Goal: Complete application form: Complete application form

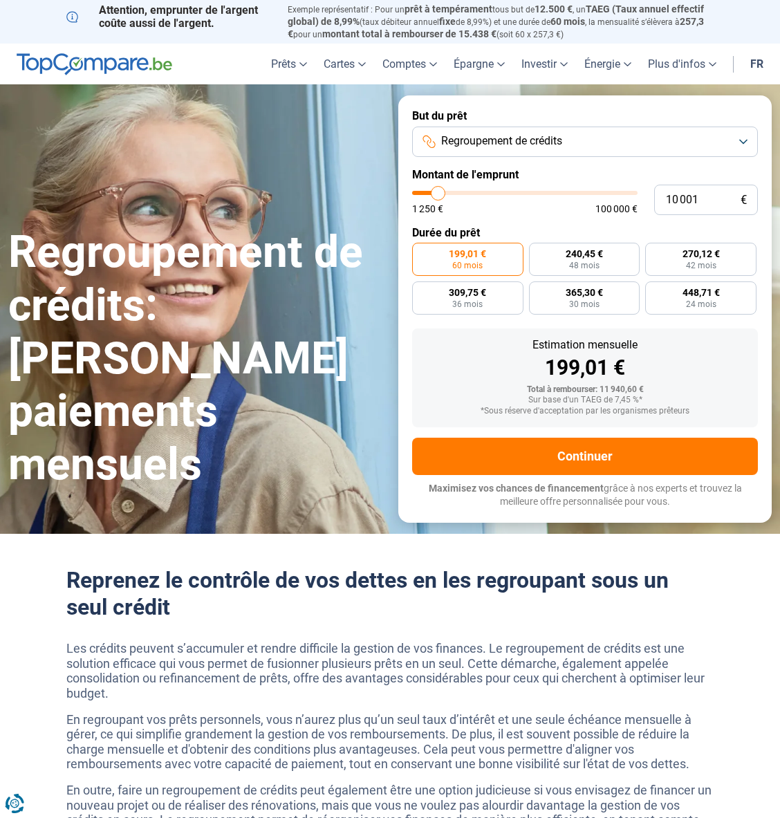
type input "10 500"
type input "10500"
type input "11 250"
type input "11250"
type input "11 500"
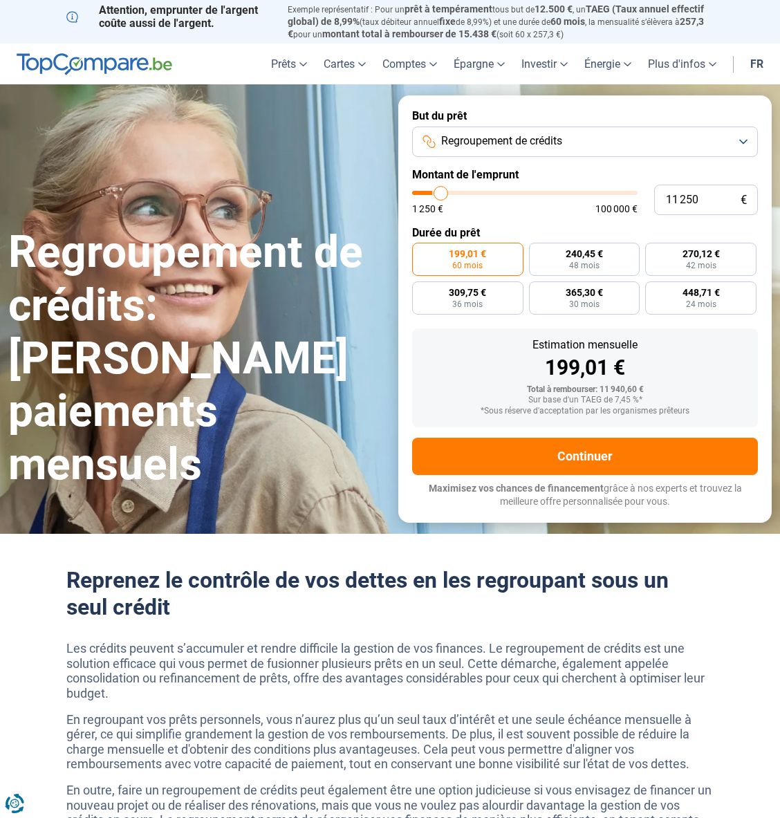
type input "11500"
type input "11 750"
type input "11750"
type input "12 250"
type input "12250"
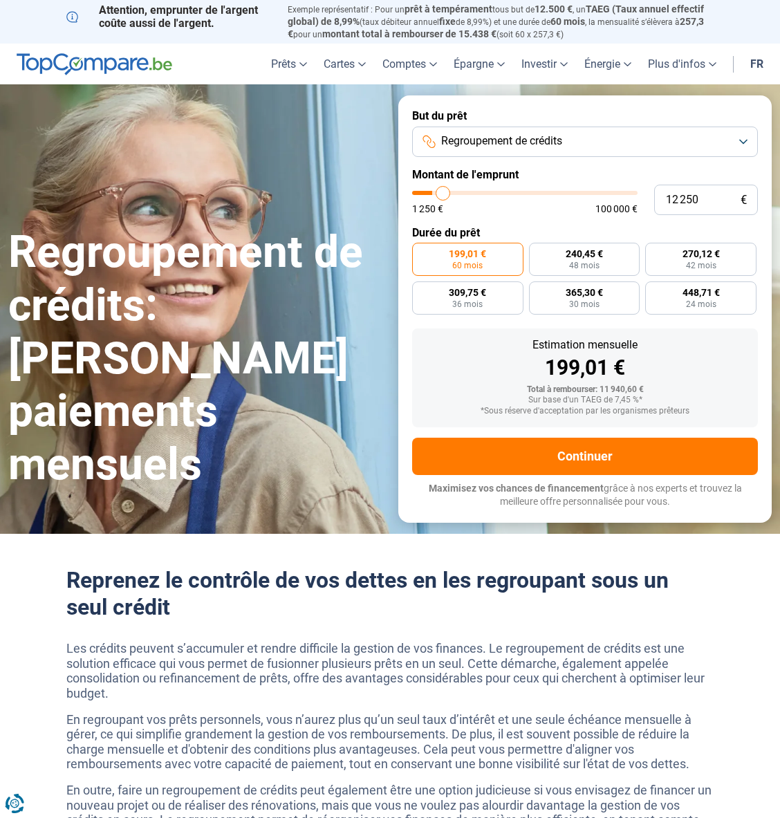
type input "12 500"
type input "12500"
type input "12 750"
type input "12750"
type input "13 250"
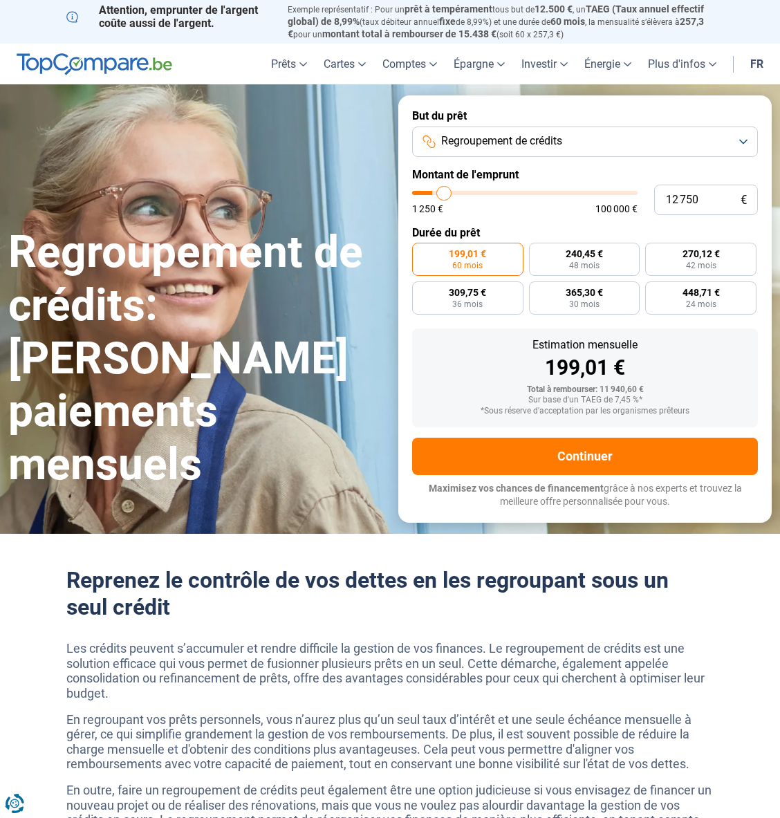
type input "13250"
type input "13 500"
type input "13500"
type input "13 750"
type input "13750"
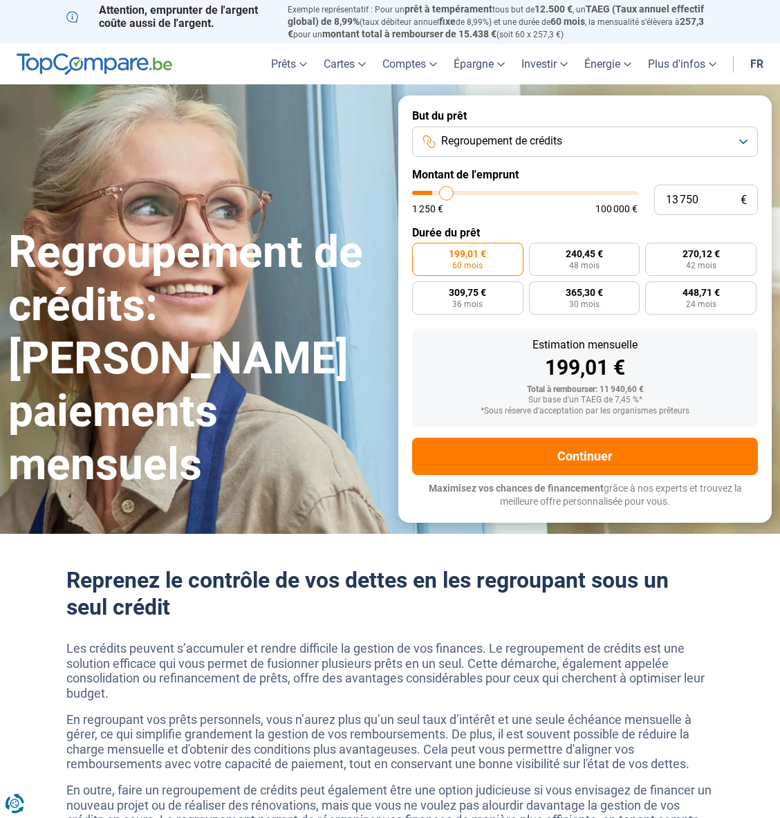
type input "14 250"
type input "14250"
type input "14 750"
type input "14750"
type input "15 250"
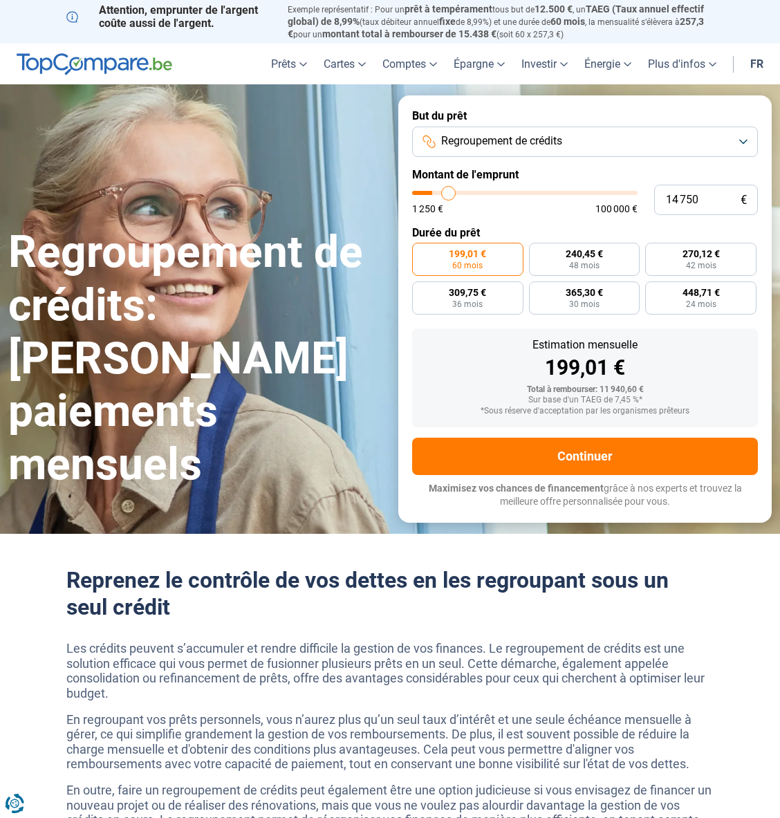
type input "15250"
type input "15 750"
type input "15750"
type input "17 750"
type input "17750"
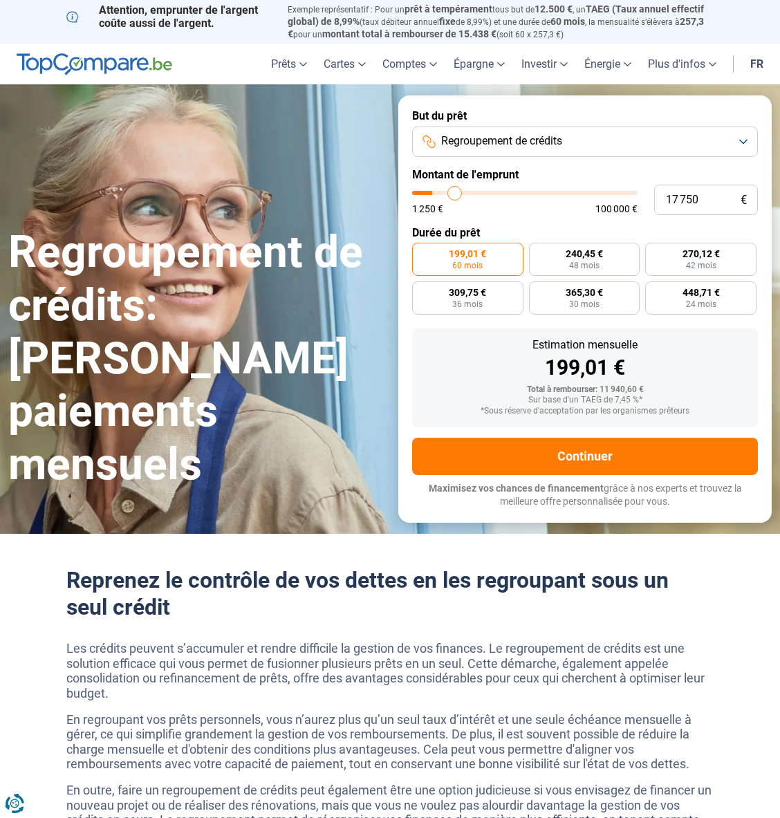
type input "18 000"
type input "18000"
type input "19 250"
type input "19250"
type input "20 250"
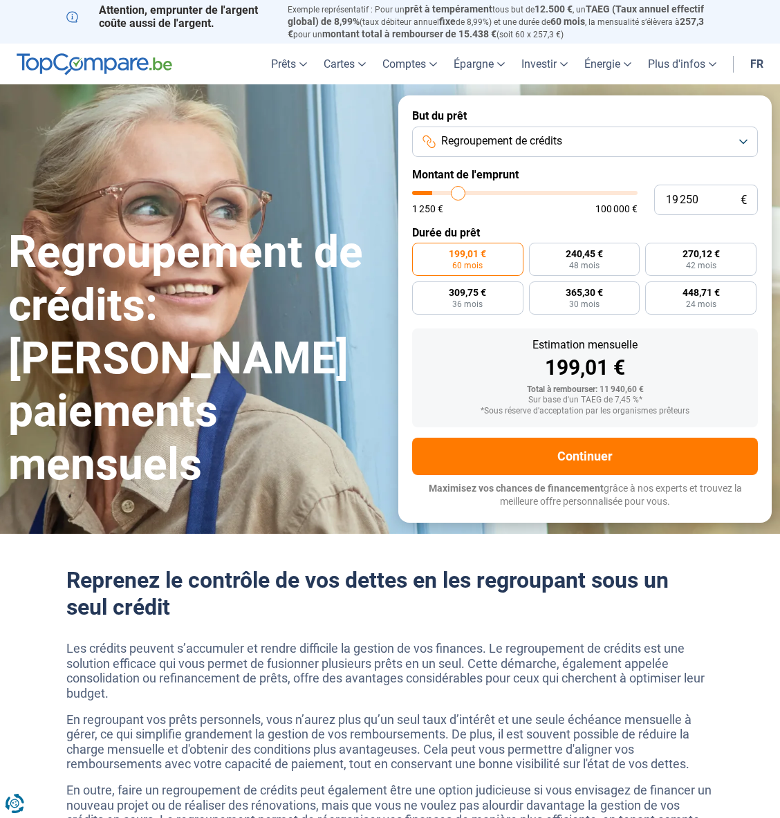
type input "20250"
type input "20 750"
type input "20750"
type input "22 000"
type input "22000"
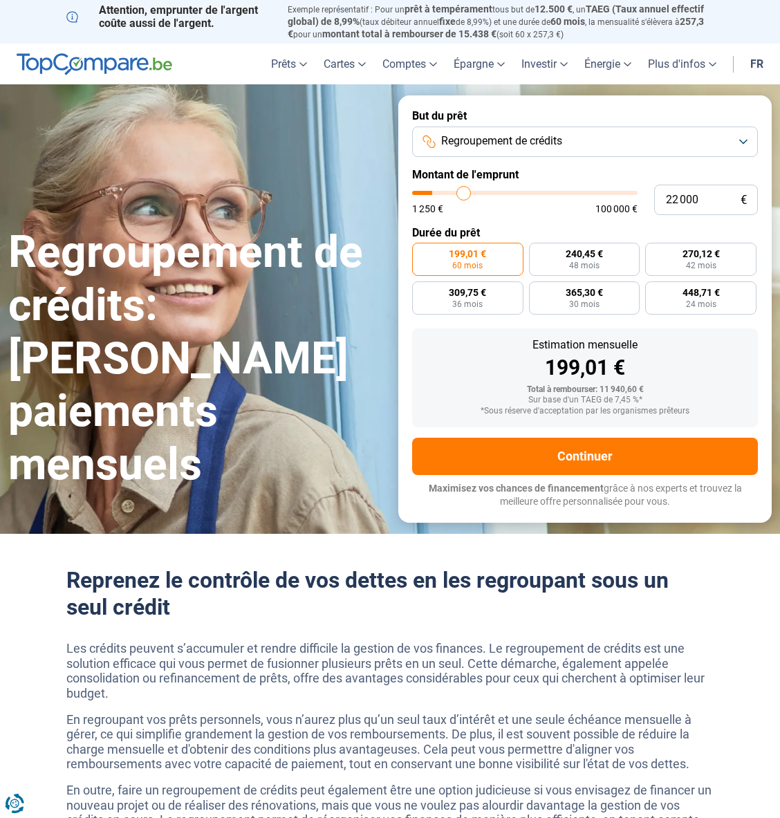
type input "24 000"
type input "24000"
type input "24 250"
type input "24250"
type input "25 250"
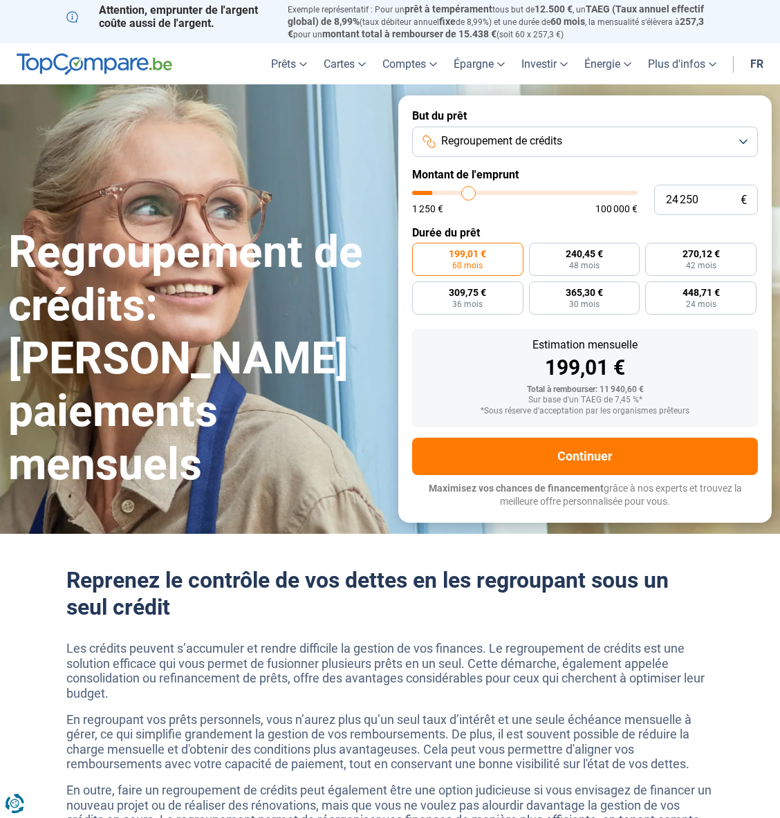
type input "25250"
type input "26 500"
type input "26500"
type input "27 750"
type input "27750"
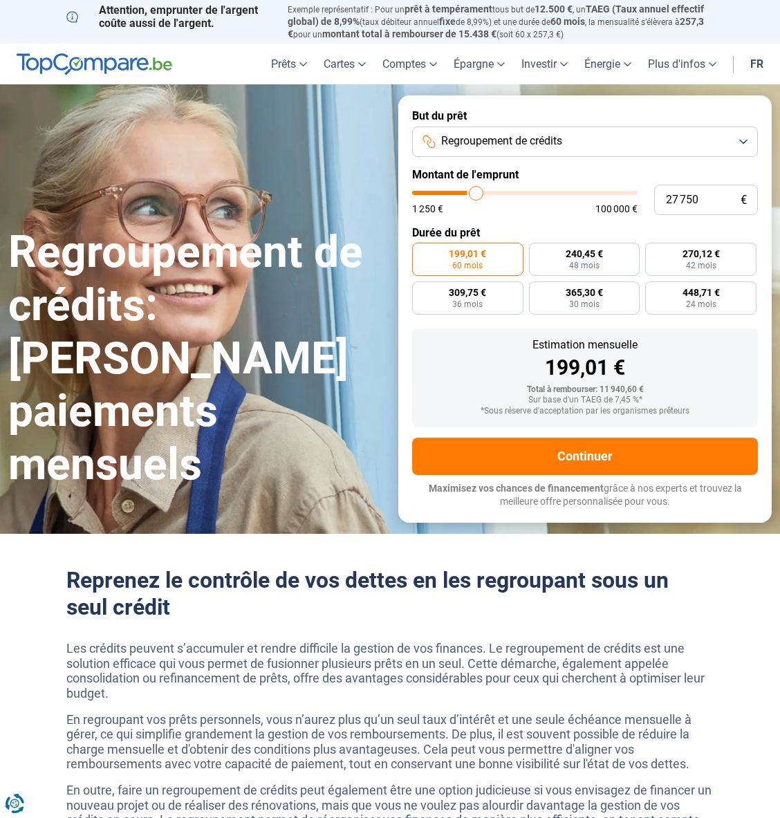
type input "29 250"
type input "29250"
type input "31 000"
type input "31000"
type input "32 750"
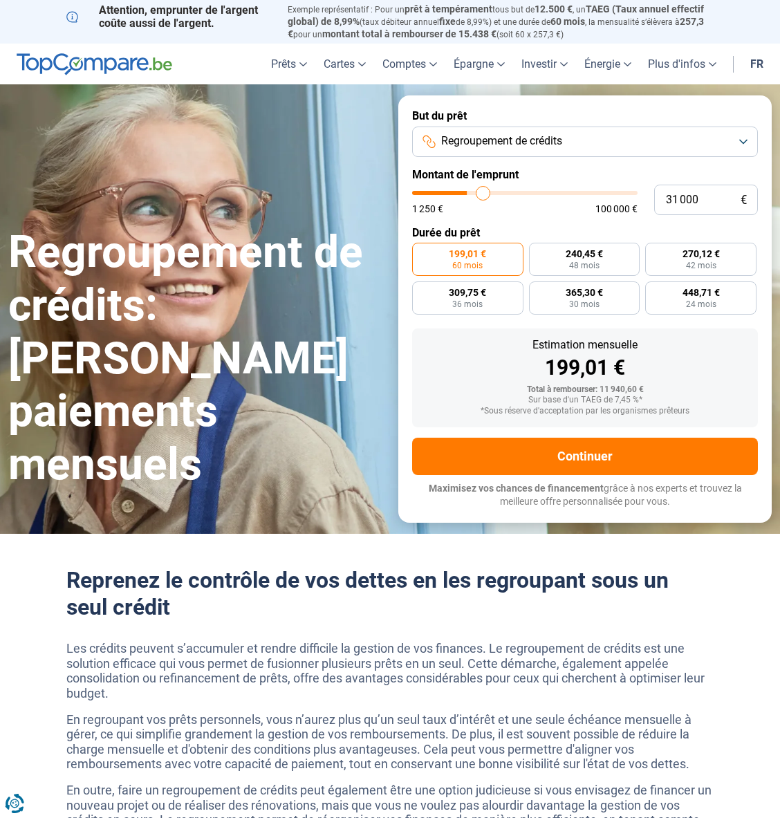
type input "32750"
type input "34 000"
type input "34000"
type input "35 250"
type input "35250"
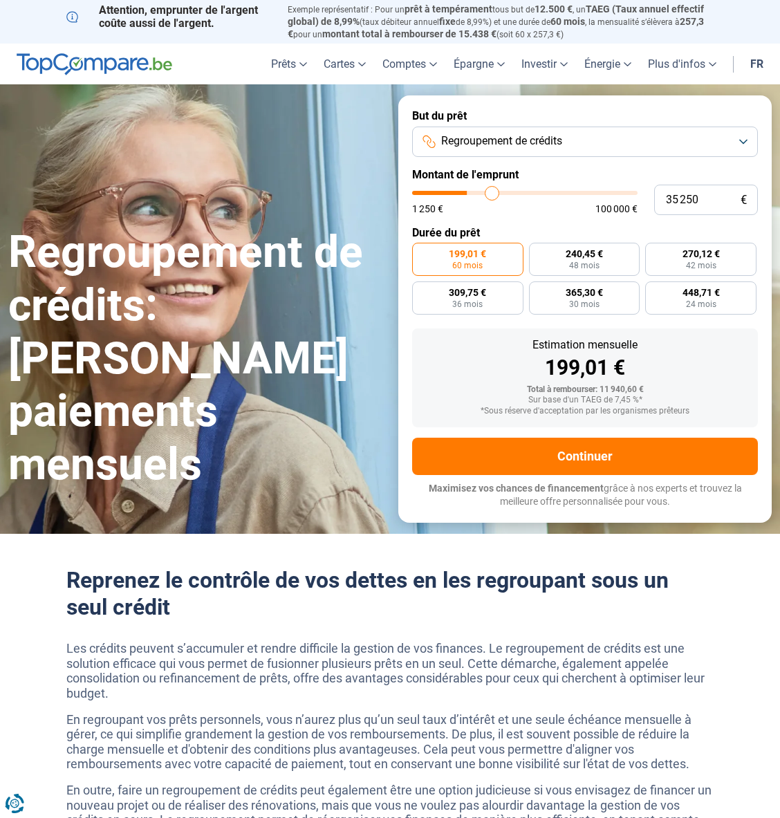
type input "37 250"
type input "37250"
type input "38 500"
type input "38500"
type input "40 250"
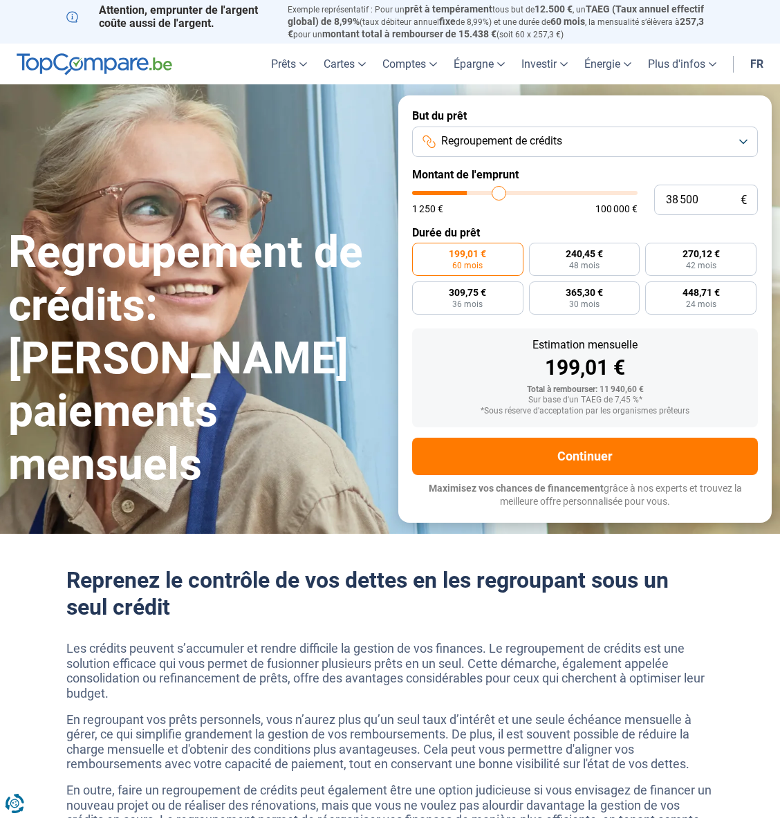
type input "40250"
type input "41 500"
type input "41500"
type input "43 500"
type input "43500"
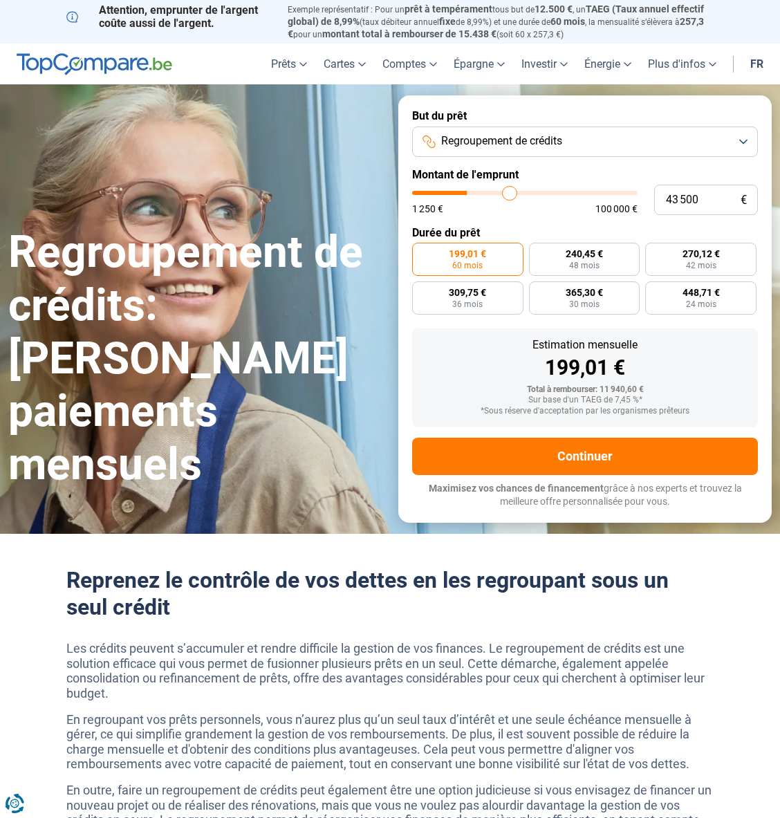
type input "46 000"
type input "46000"
type input "47 250"
type input "47250"
type input "48 250"
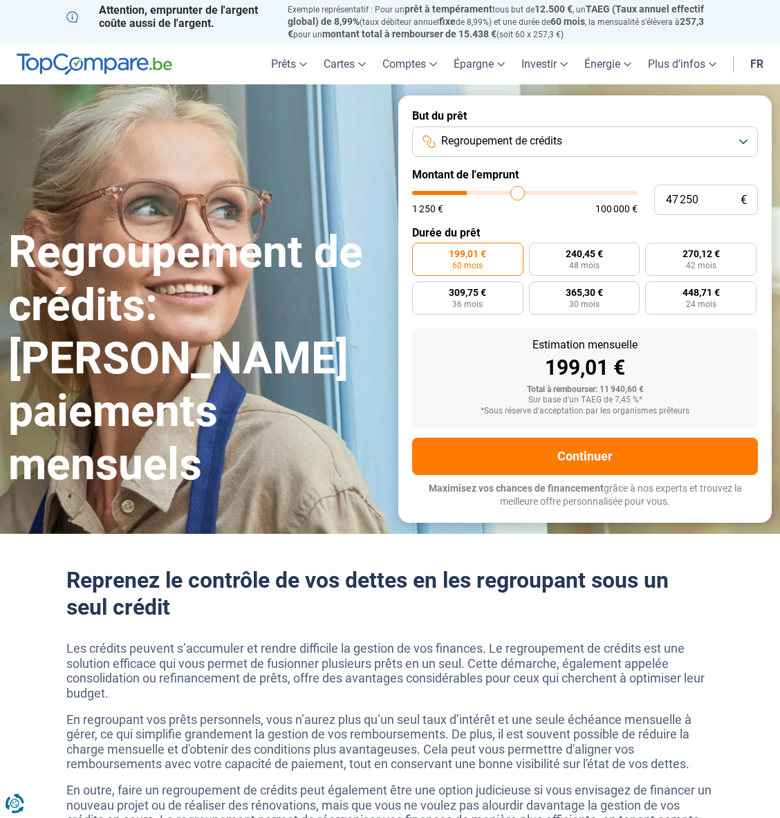
type input "48250"
type input "50 250"
type input "50250"
type input "50 750"
type input "50750"
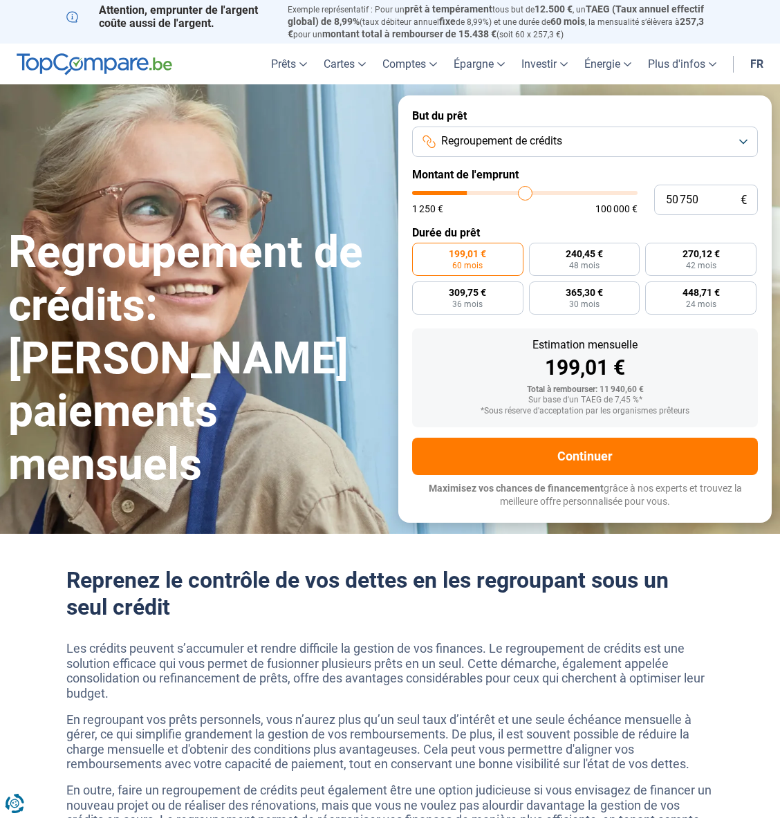
type input "51 250"
type input "51250"
type input "51 500"
type input "51500"
type input "52 000"
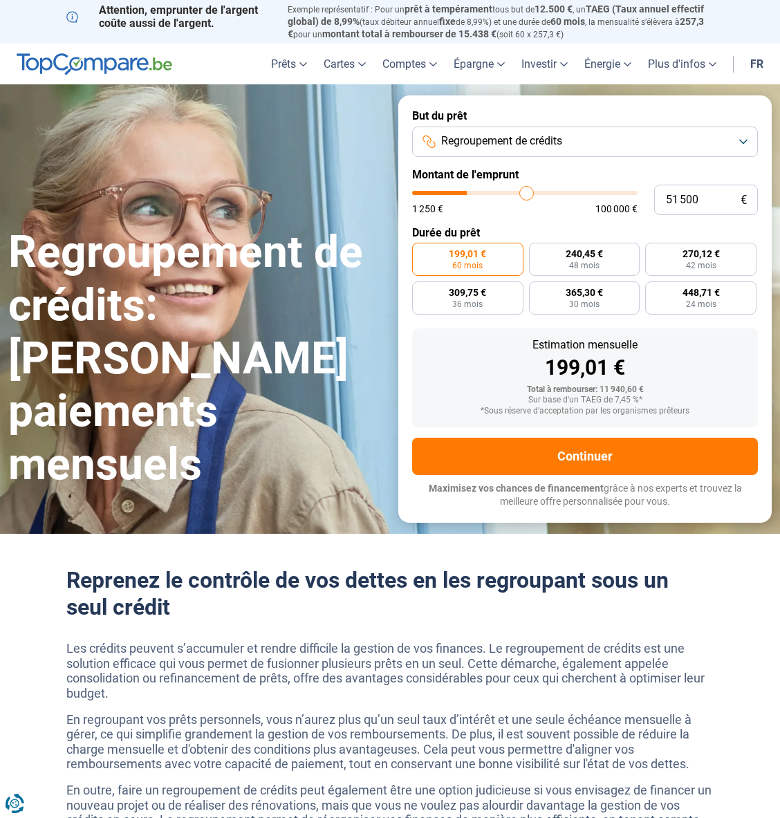
type input "52000"
type input "52 250"
type input "52250"
type input "52 500"
type input "52500"
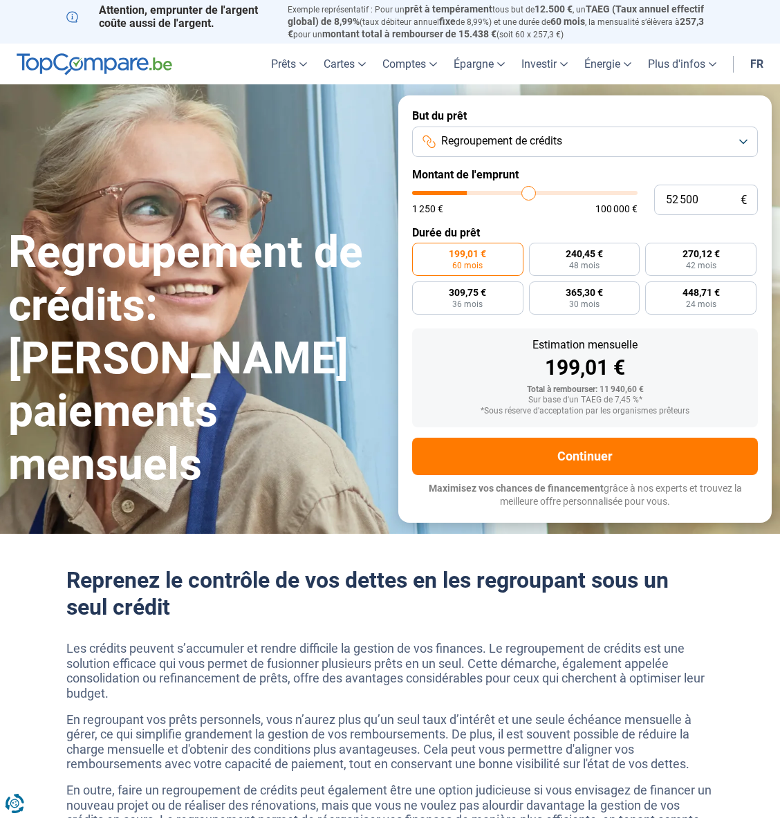
type input "53 000"
type input "53000"
type input "53 250"
type input "53250"
type input "53 500"
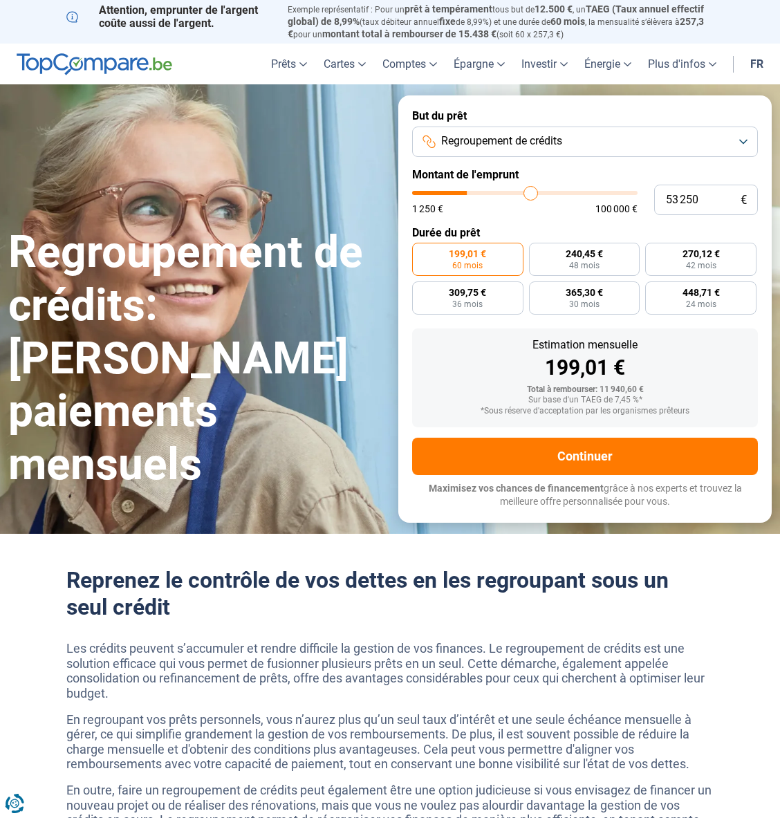
type input "53500"
type input "54 000"
type input "54000"
type input "54 250"
type input "54250"
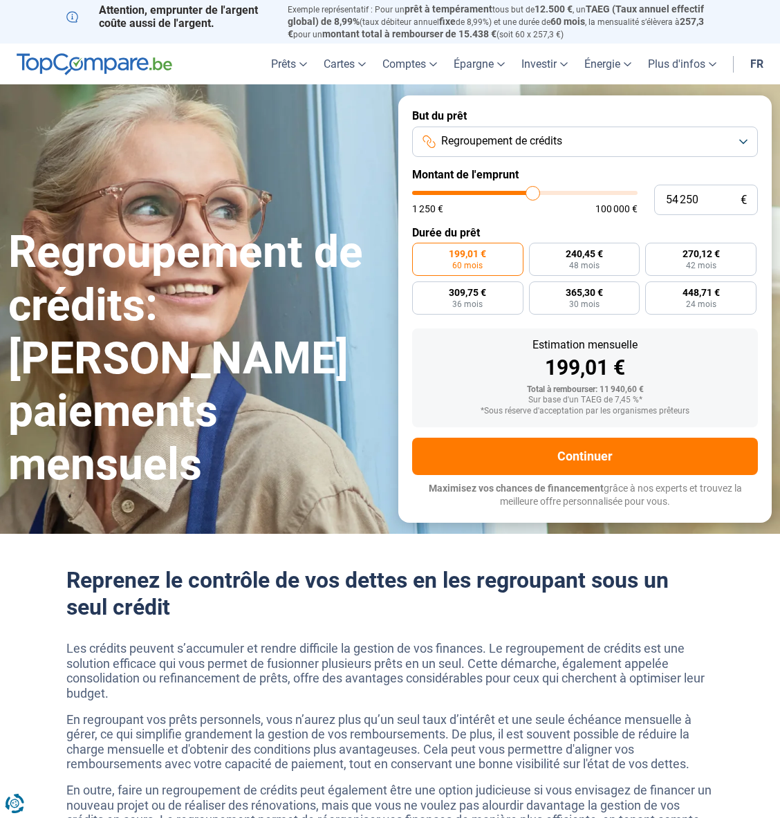
type input "53 000"
type input "53000"
type input "51 000"
type input "51000"
type input "50 750"
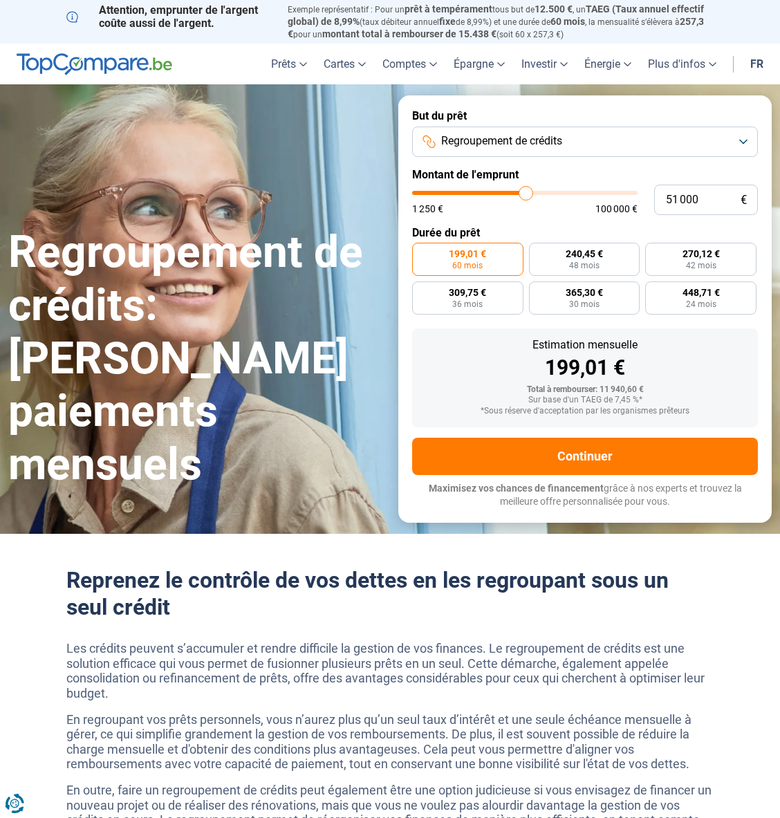
type input "50750"
type input "50 000"
type input "50000"
type input "49 000"
type input "49000"
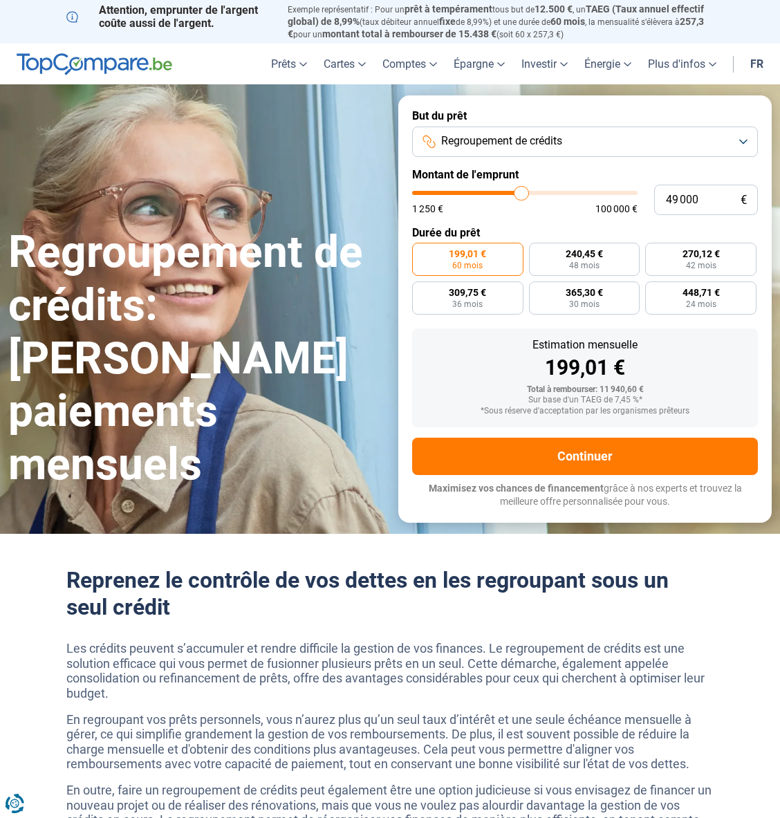
type input "48 750"
type input "48750"
type input "48 000"
type input "48000"
type input "47 250"
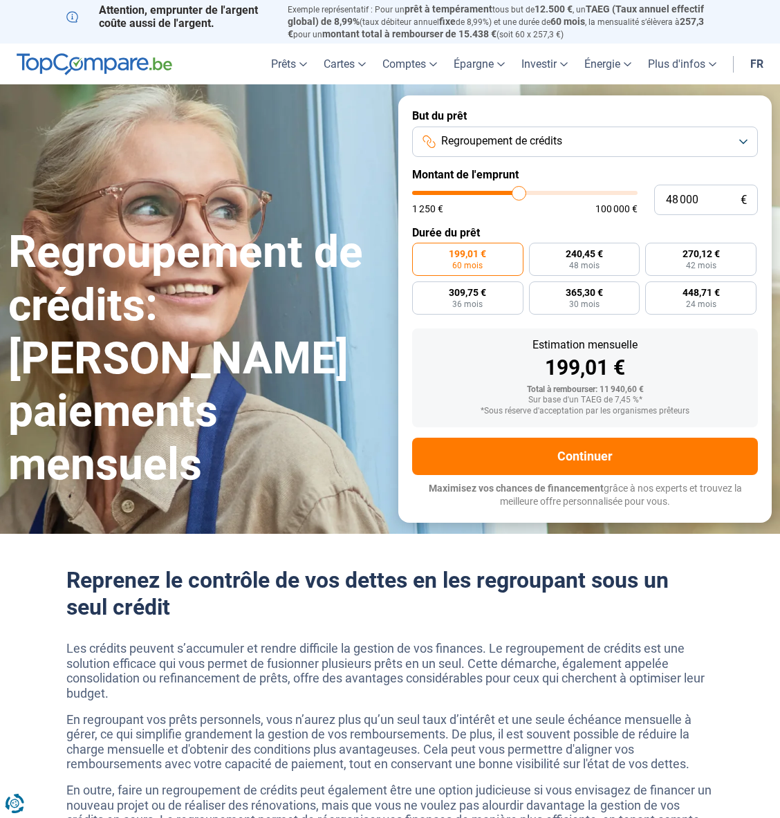
type input "47250"
type input "46 750"
type input "46750"
type input "46 500"
type input "46500"
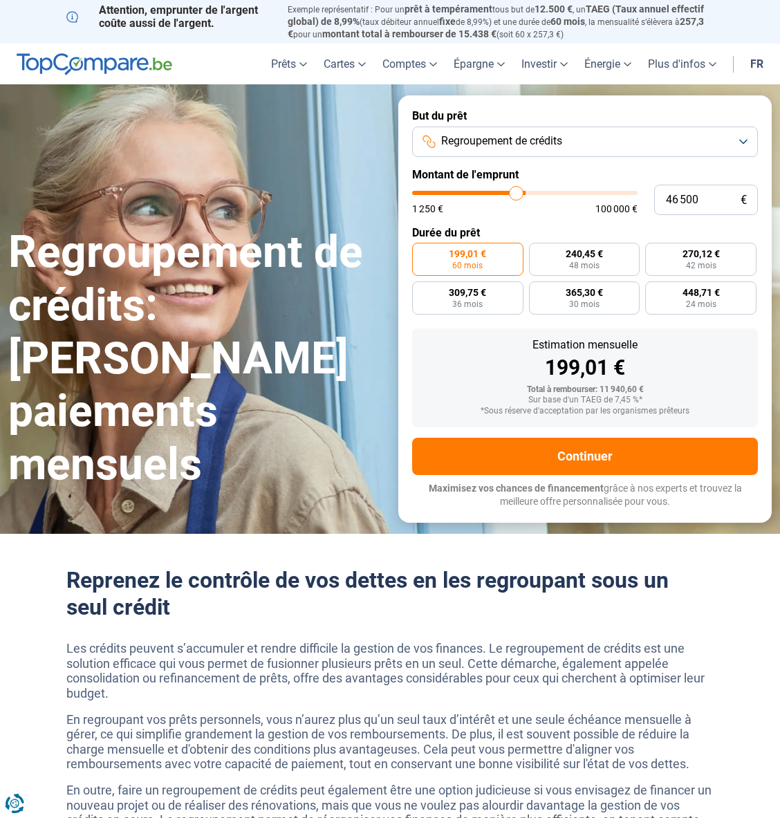
type input "46 000"
type input "46000"
type input "45 500"
type input "45500"
type input "45 000"
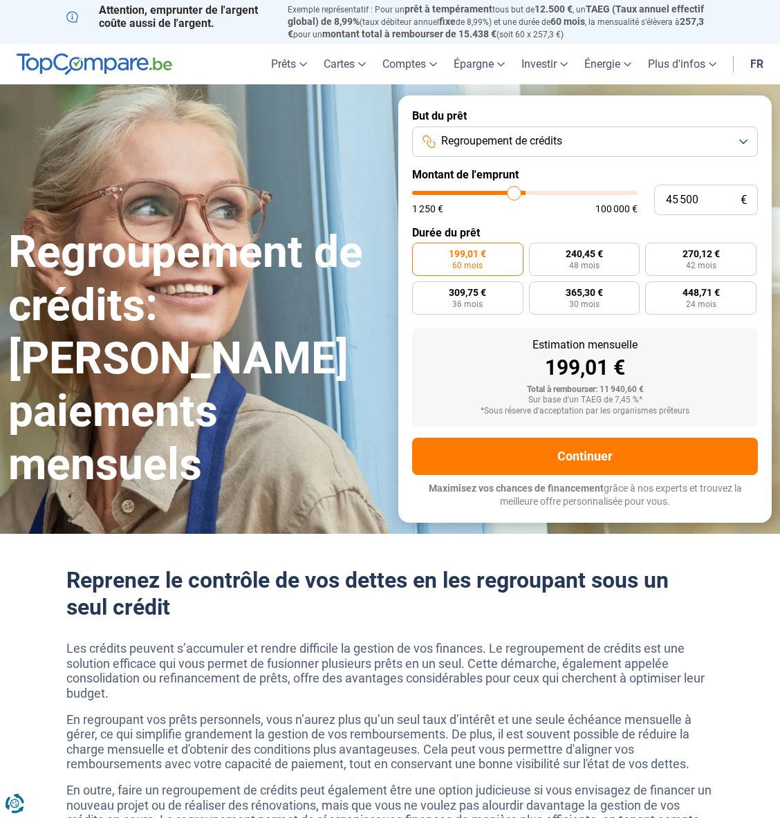
type input "45000"
type input "44 750"
type input "44750"
type input "44 500"
type input "44500"
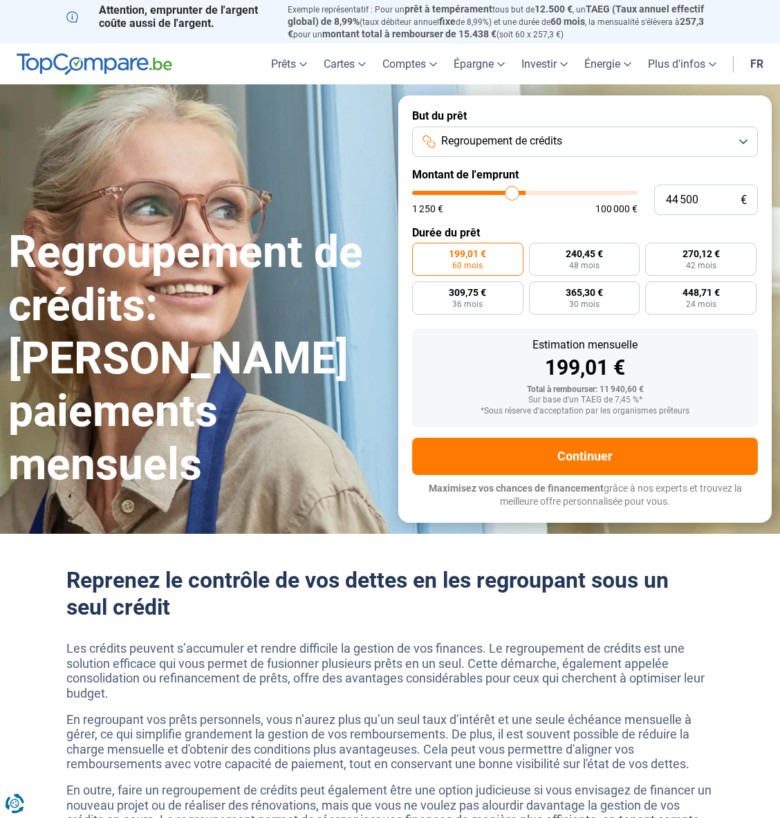
type input "44 000"
type input "44000"
type input "43 750"
type input "43750"
type input "43 250"
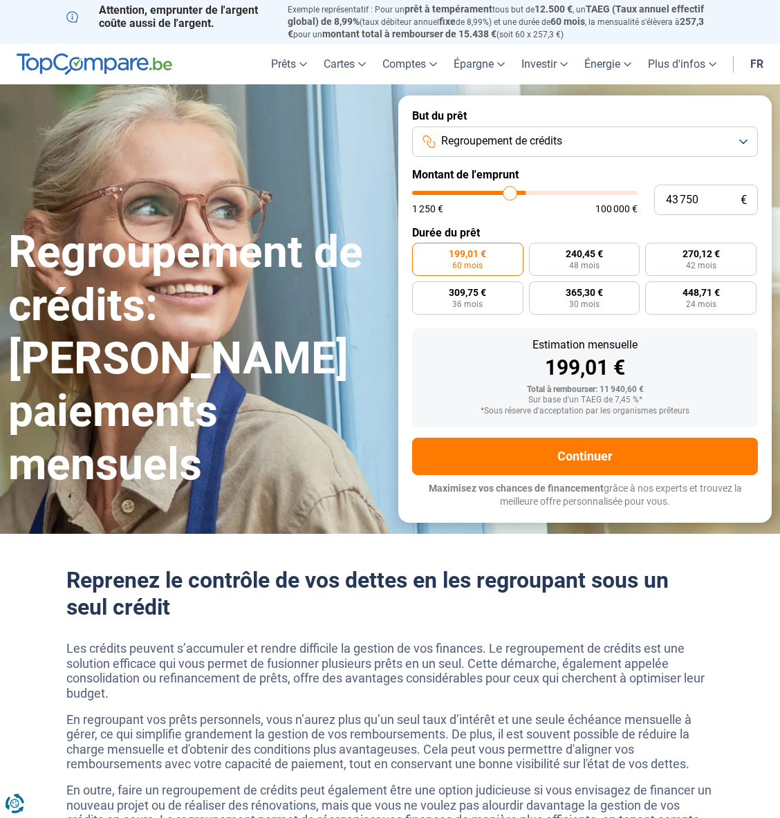
type input "43250"
type input "42 500"
type input "42500"
type input "42 250"
type input "42250"
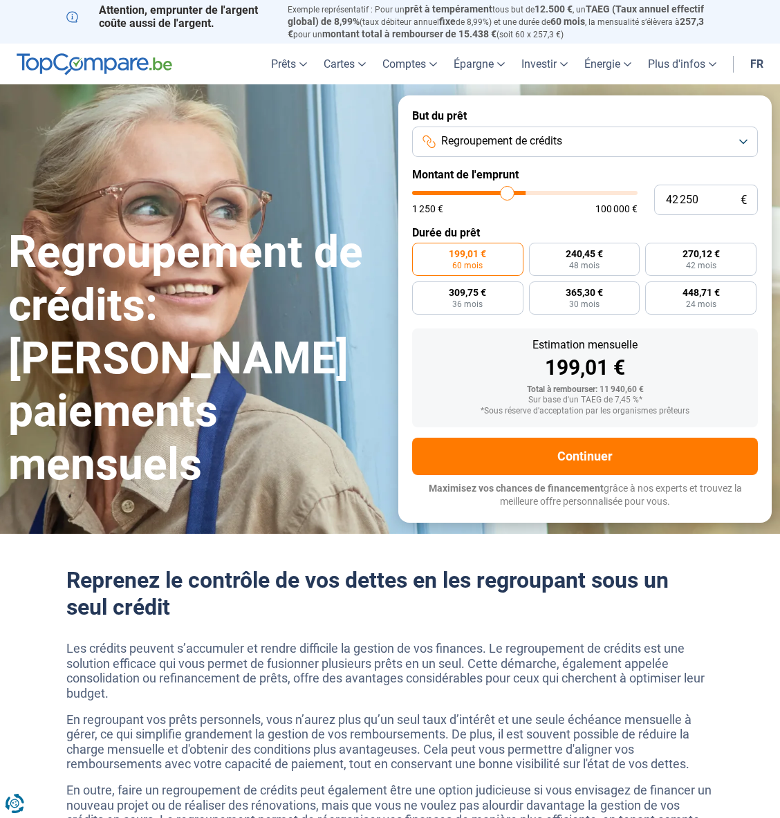
type input "41 500"
type input "41500"
type input "41 250"
type input "41250"
type input "40 000"
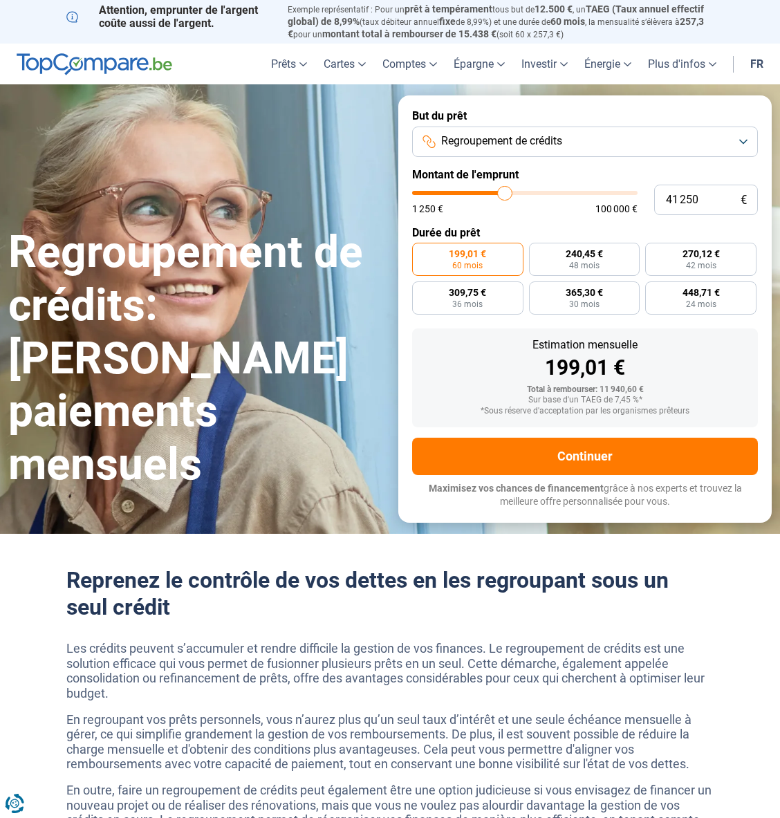
type input "40000"
type input "39 500"
type input "39500"
type input "39 250"
type input "39250"
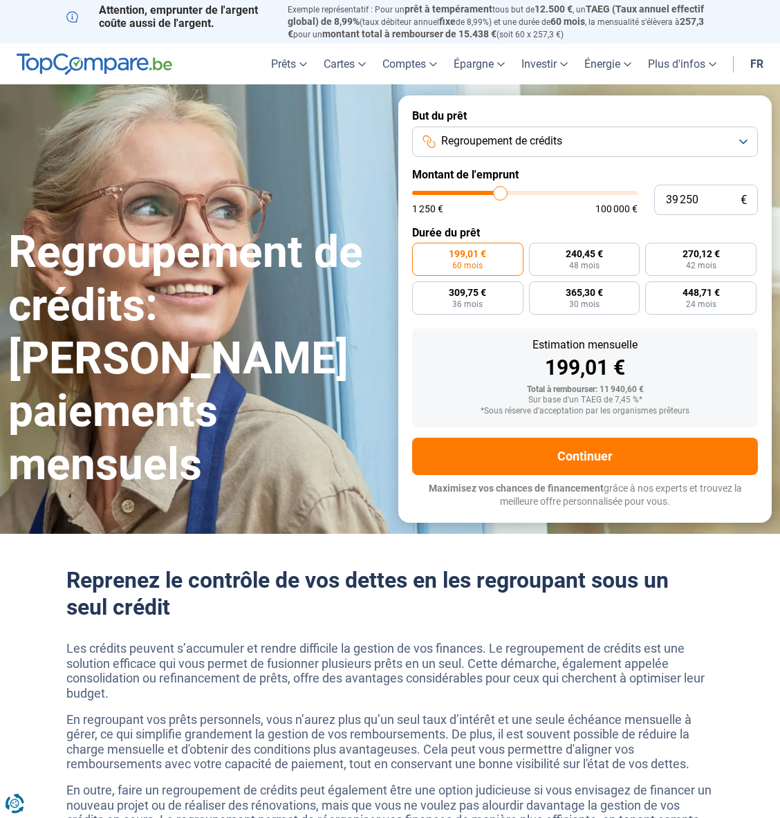
type input "39 000"
type input "39000"
type input "38 500"
type input "38500"
type input "38 250"
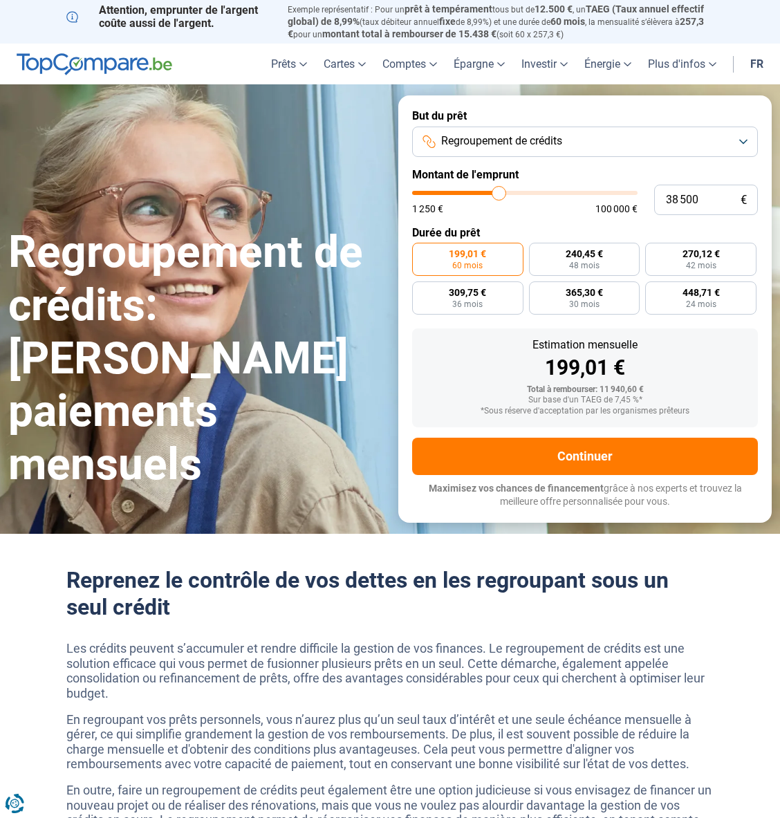
type input "38250"
type input "37 500"
type input "37500"
type input "37 250"
type input "37250"
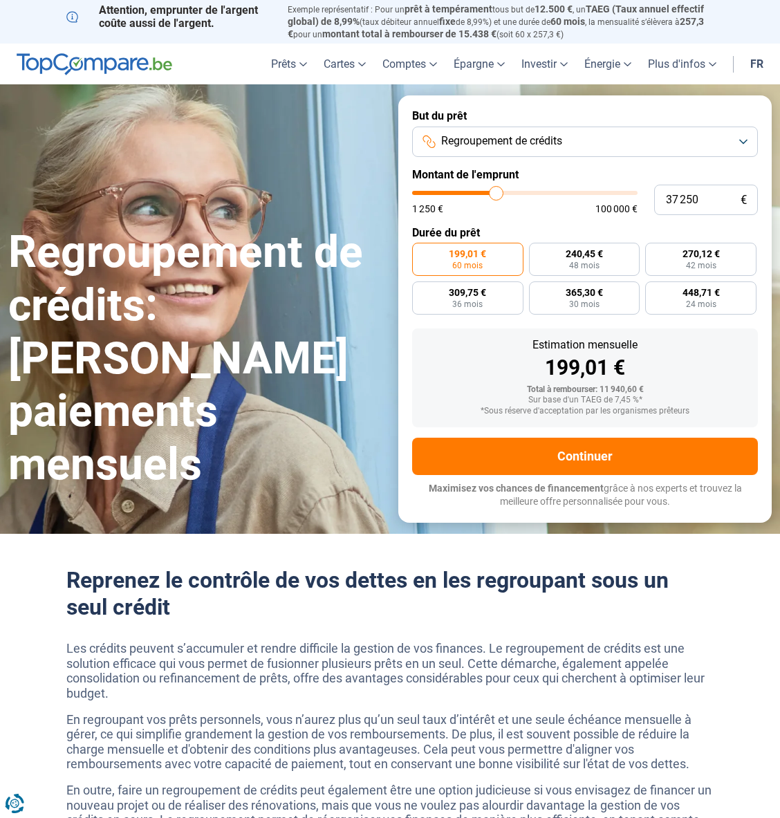
type input "37 000"
type input "37000"
type input "36 750"
type input "36750"
type input "36 000"
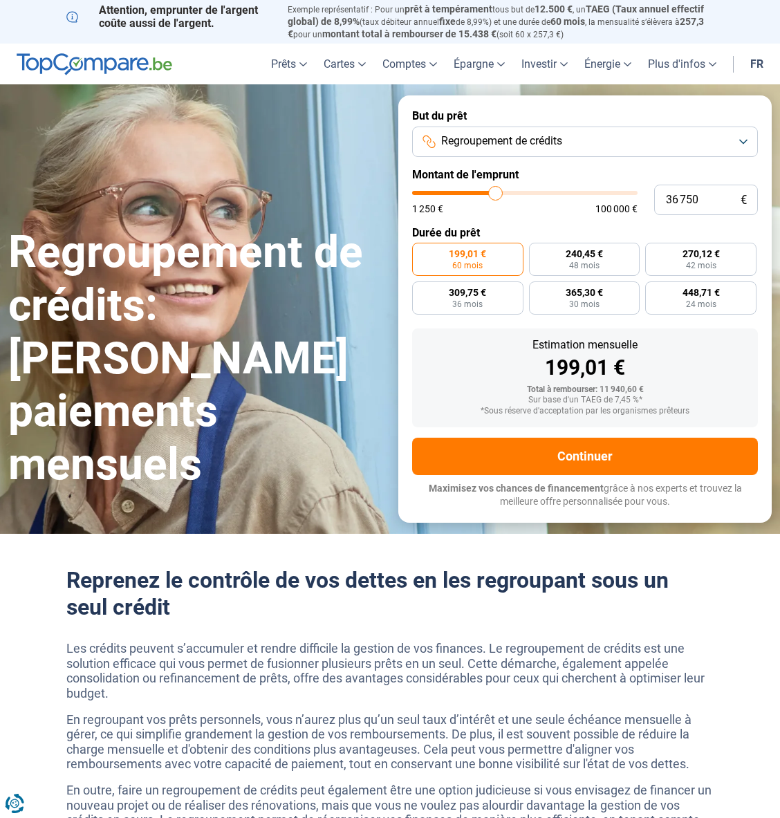
type input "36000"
type input "35 750"
type input "35750"
type input "35 500"
type input "35500"
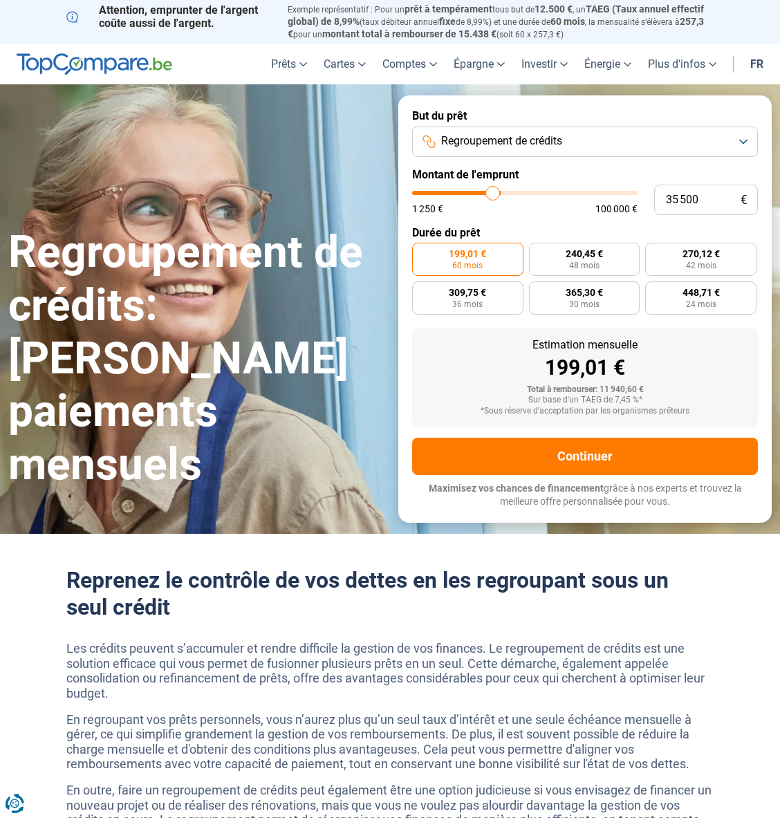
type input "35 000"
type input "35000"
type input "34 750"
type input "34750"
type input "34 500"
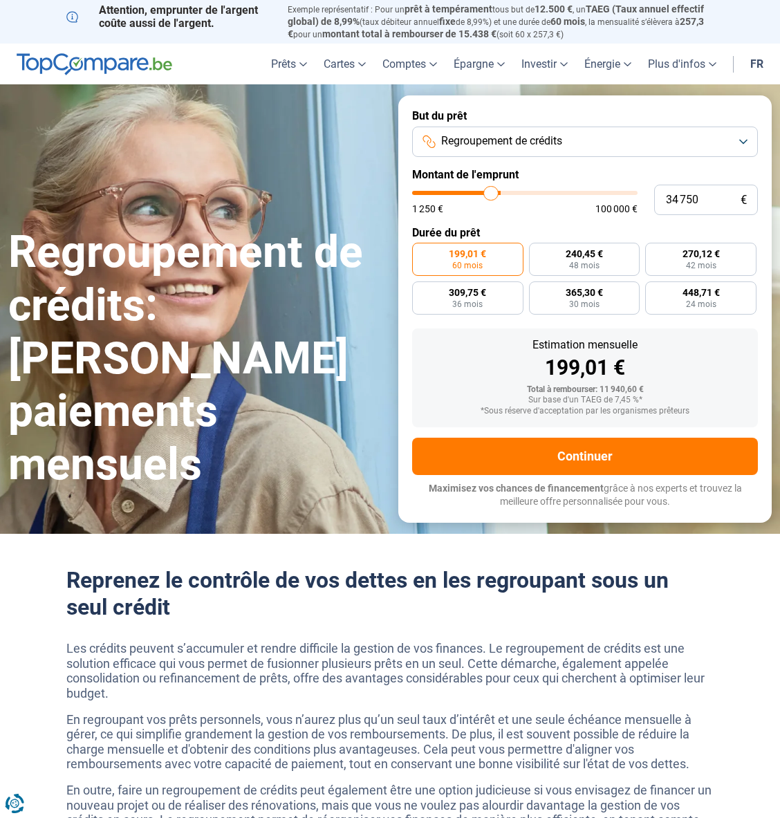
type input "34500"
type input "34 000"
type input "34000"
type input "33 750"
type input "33750"
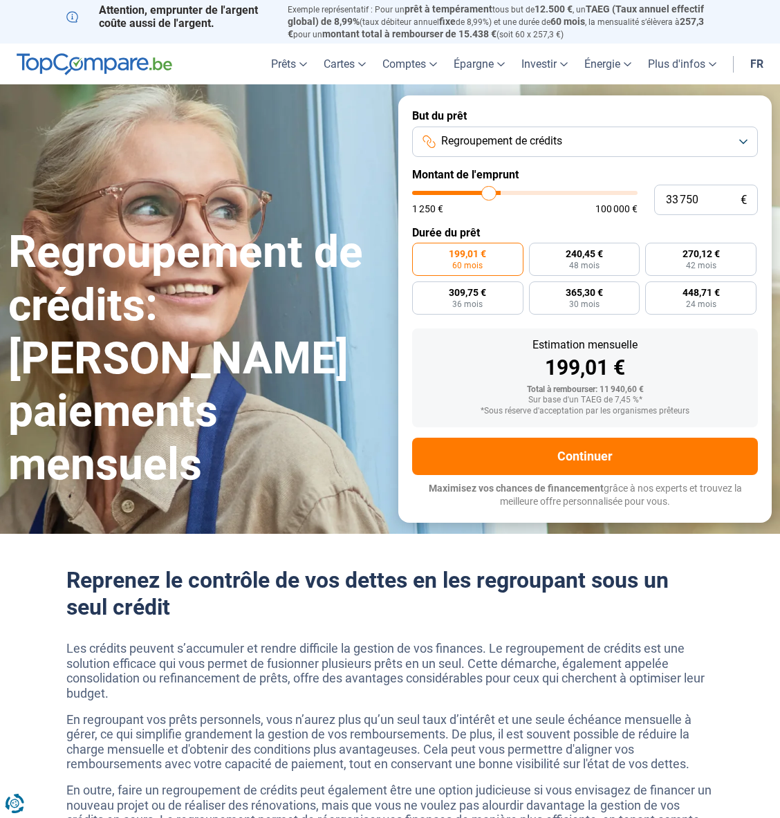
type input "33 500"
type input "33500"
type input "33 250"
type input "33250"
type input "32 750"
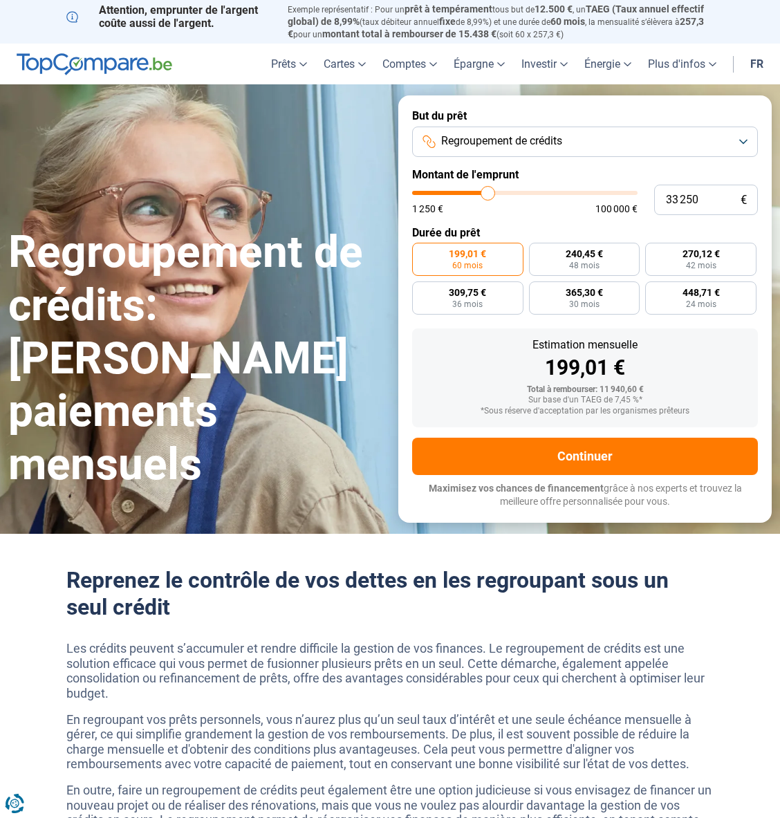
type input "32750"
type input "32 250"
type input "32250"
type input "31 750"
type input "31750"
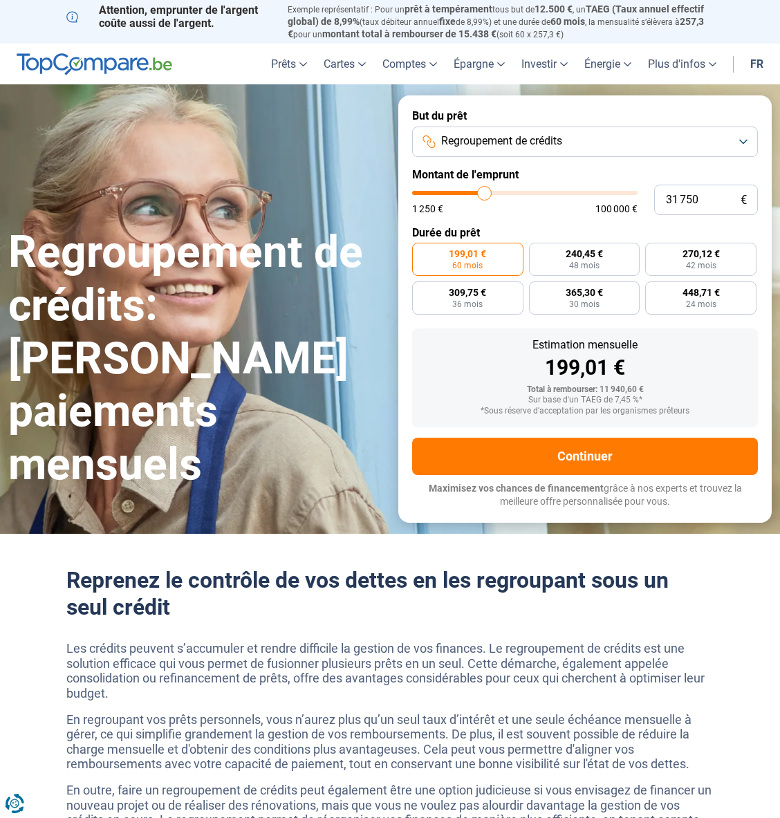
type input "31 500"
type input "31500"
type input "31 250"
type input "31250"
type input "30 750"
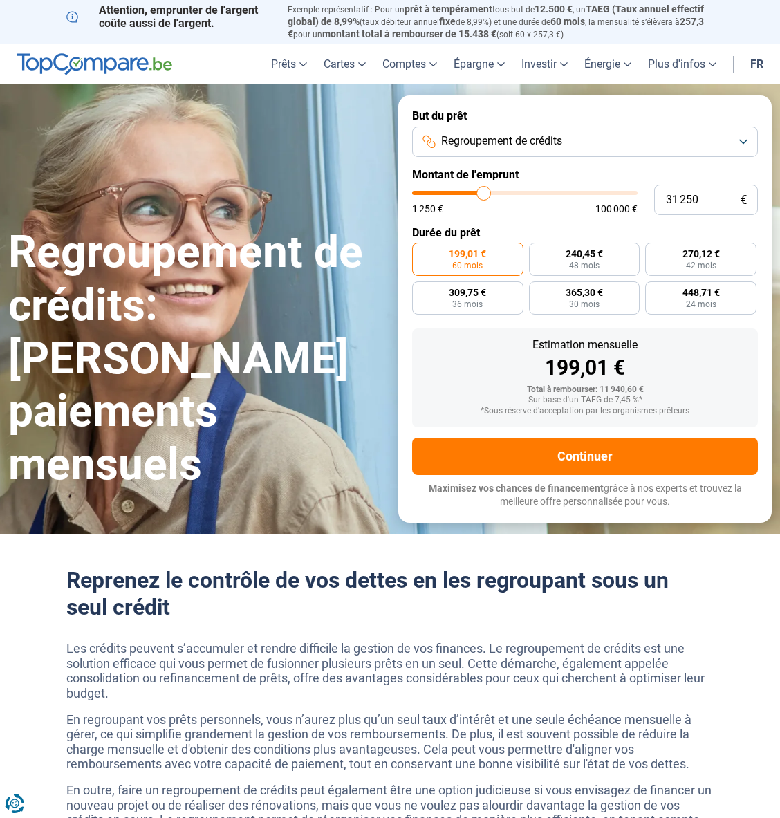
type input "30750"
type input "30 500"
type input "30500"
type input "30 250"
type input "30250"
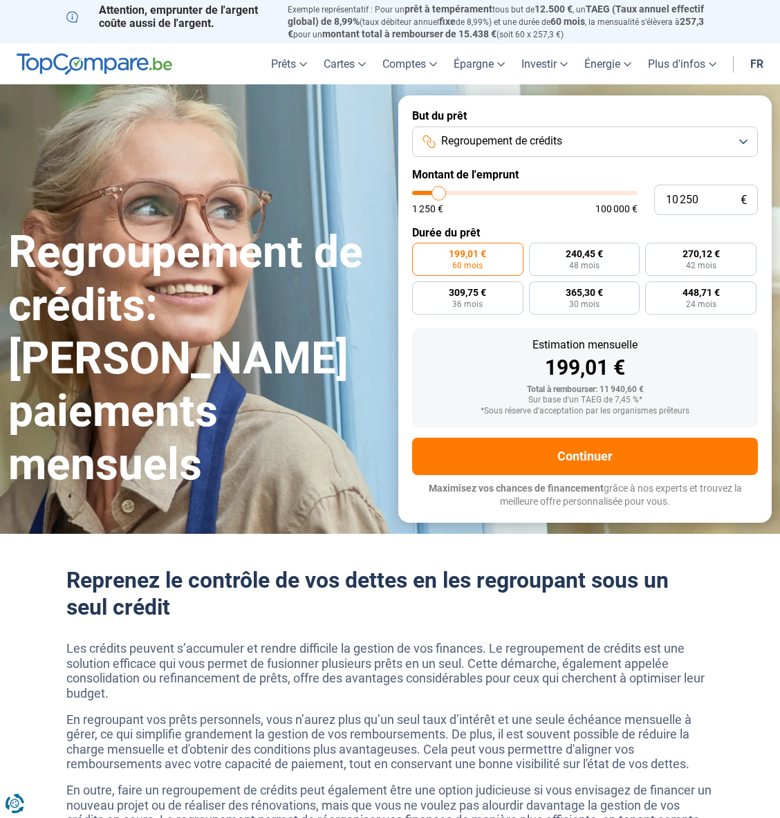
drag, startPoint x: 449, startPoint y: 192, endPoint x: 438, endPoint y: 223, distance: 32.1
click at [438, 223] on form "But du prêt Regroupement de crédits Montant de l'emprunt 10 250 € 1 250 € 100 0…" at bounding box center [584, 308] width 373 height 427
click at [742, 140] on button "Regroupement de crédits" at bounding box center [585, 142] width 346 height 30
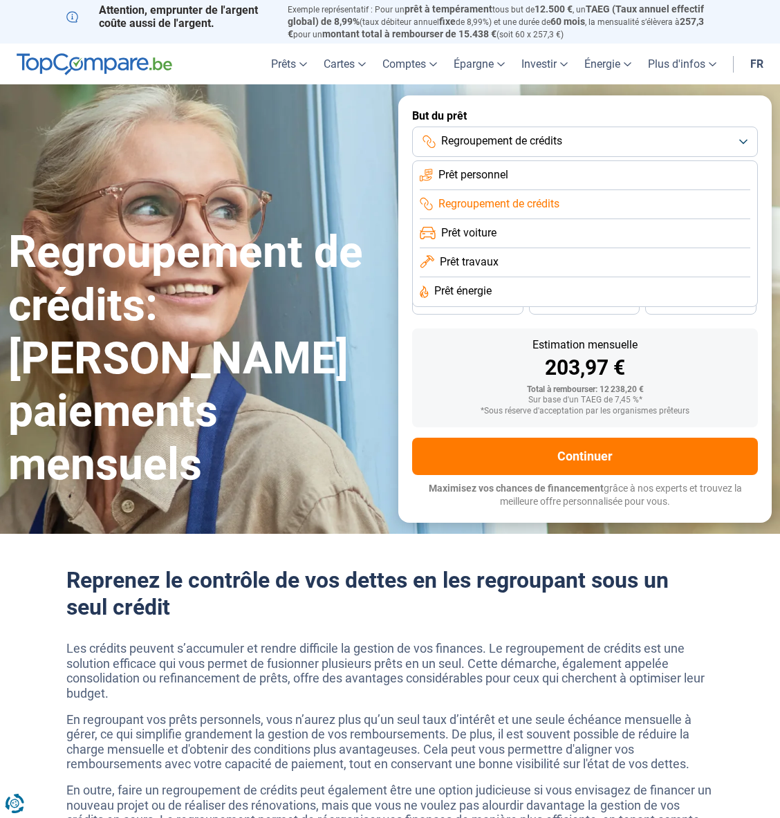
click at [628, 163] on li "Prêt personnel" at bounding box center [585, 175] width 331 height 29
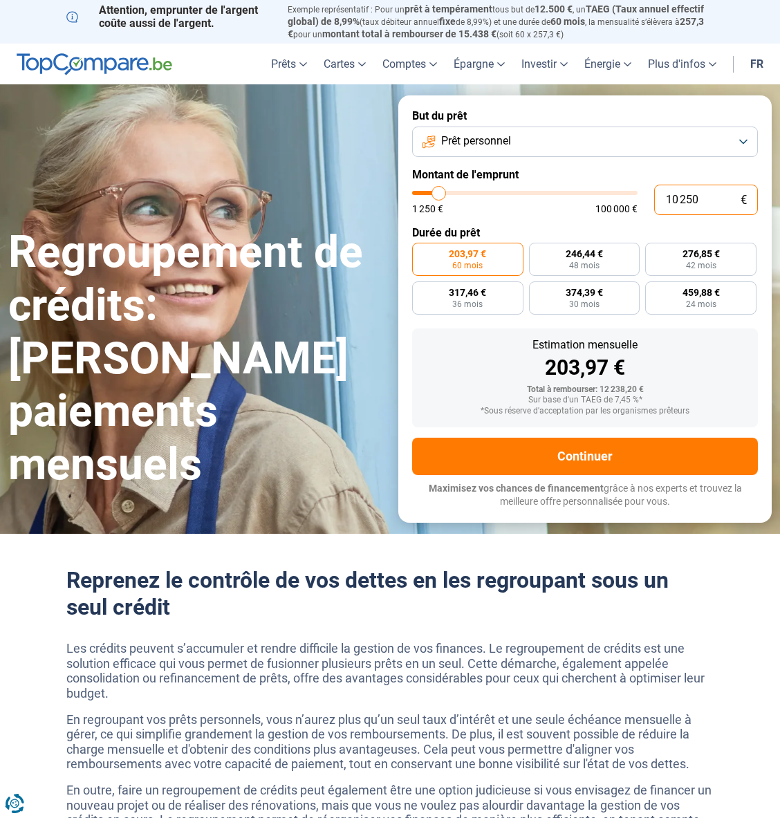
drag, startPoint x: 702, startPoint y: 202, endPoint x: 588, endPoint y: 198, distance: 114.2
click at [588, 198] on div "10 250 € 1 250 € 100 000 €" at bounding box center [585, 200] width 346 height 30
click at [598, 295] on span "448,67 €" at bounding box center [584, 293] width 37 height 10
click at [538, 290] on input "448,67 € 24 mois" at bounding box center [533, 285] width 9 height 9
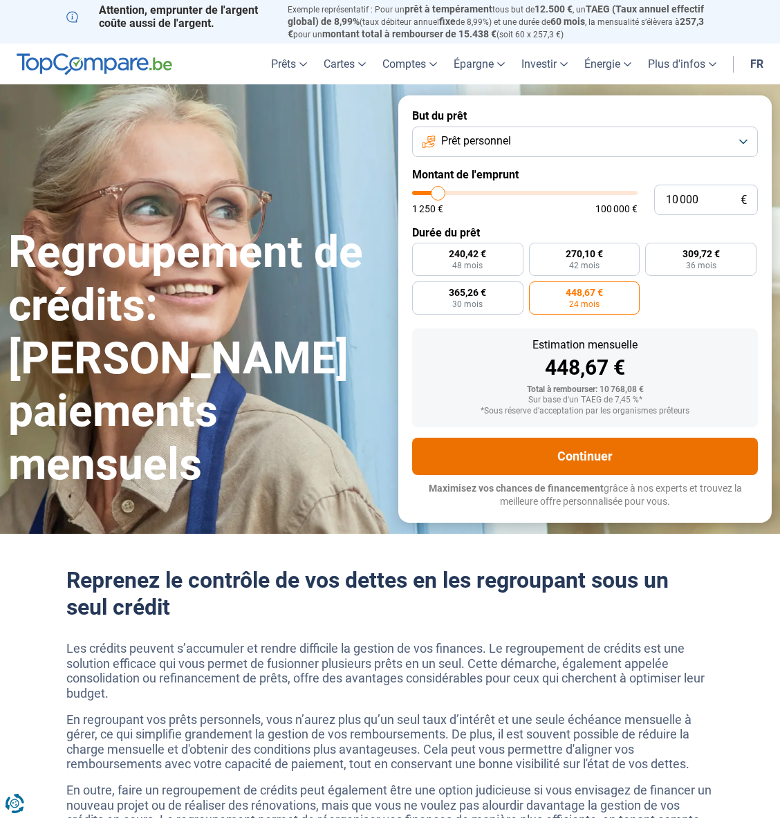
click at [618, 443] on button "Continuer" at bounding box center [585, 456] width 346 height 37
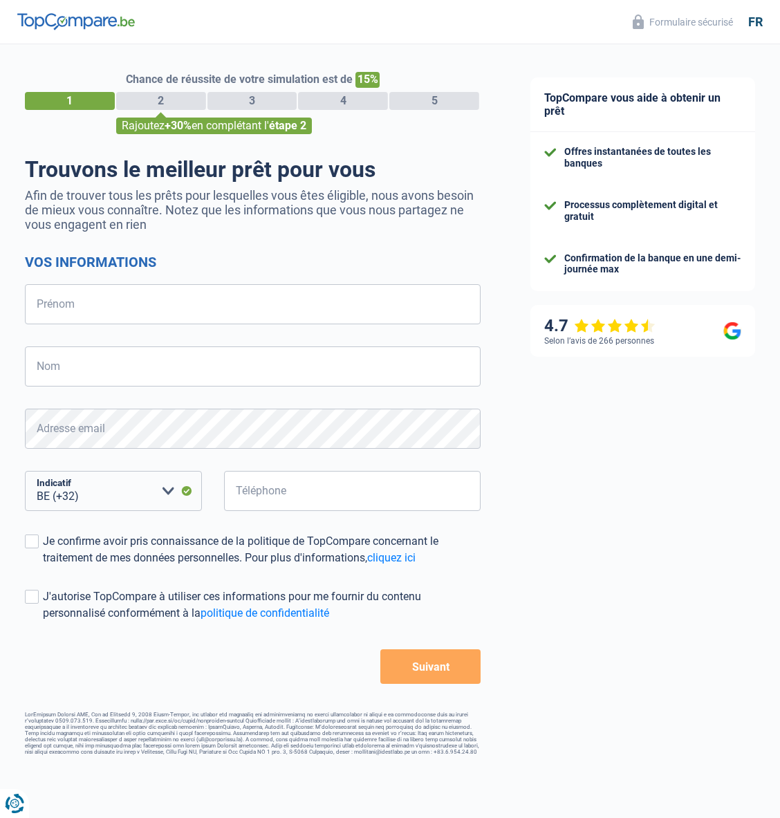
select select "32"
